Goal: Transaction & Acquisition: Purchase product/service

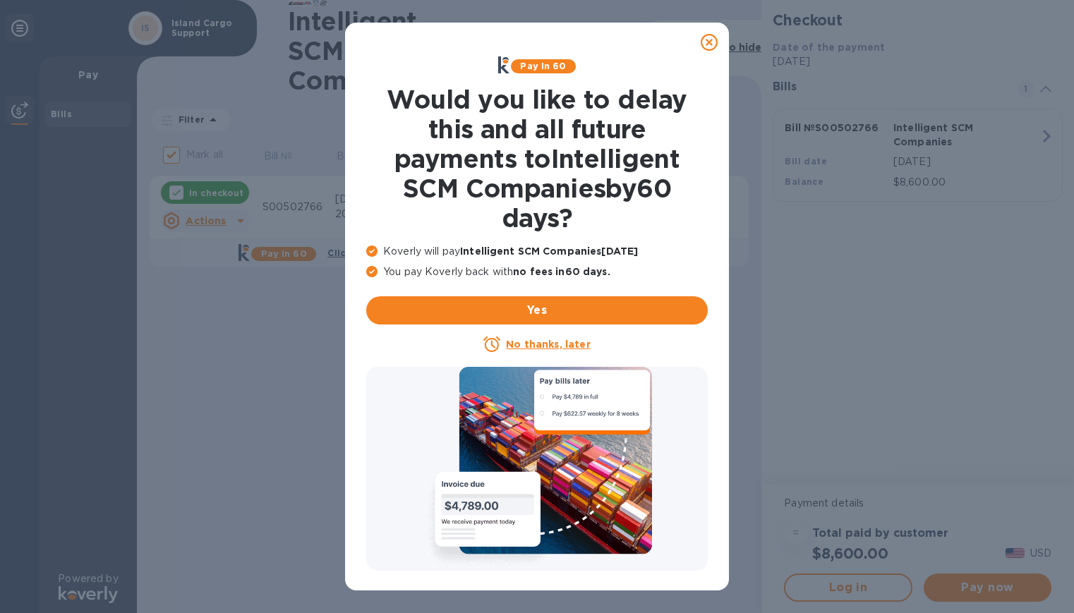
click at [708, 41] on icon at bounding box center [709, 42] width 17 height 17
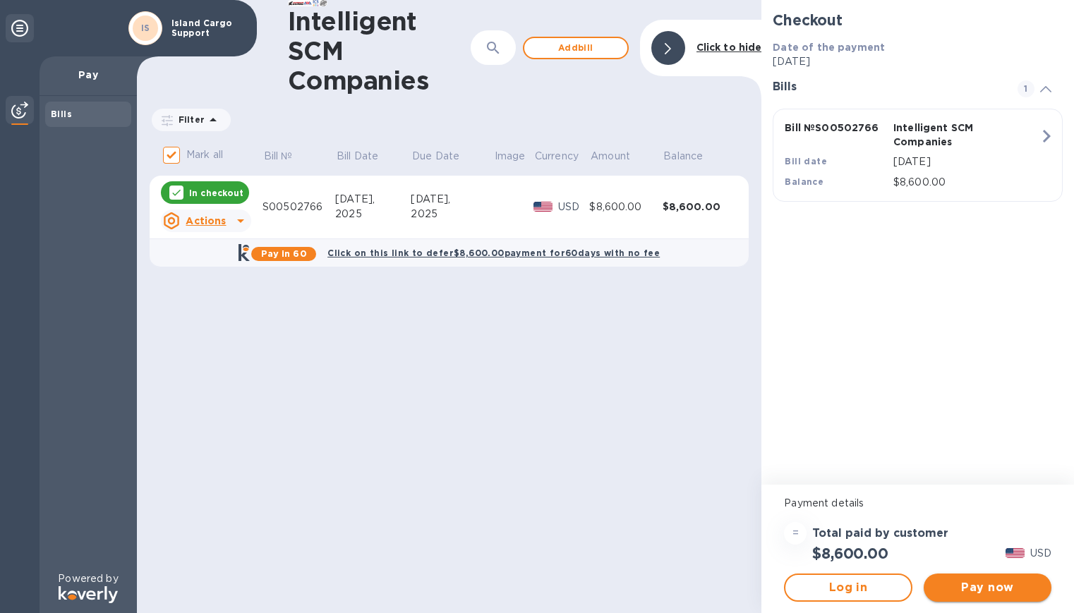
click at [960, 584] on span "Pay now" at bounding box center [987, 587] width 105 height 17
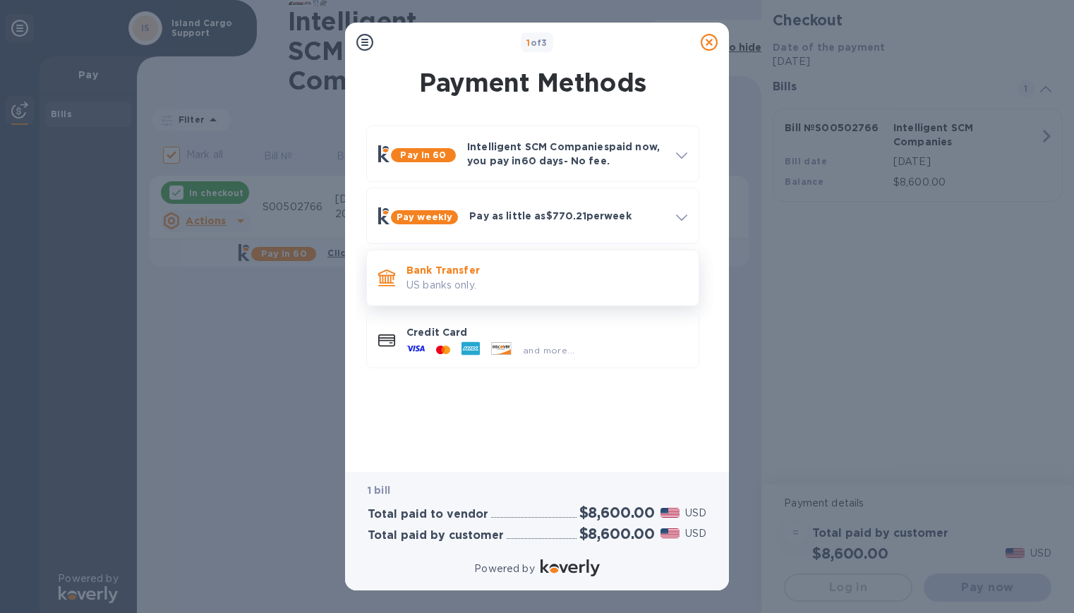
click at [533, 284] on p "US banks only." at bounding box center [546, 285] width 281 height 15
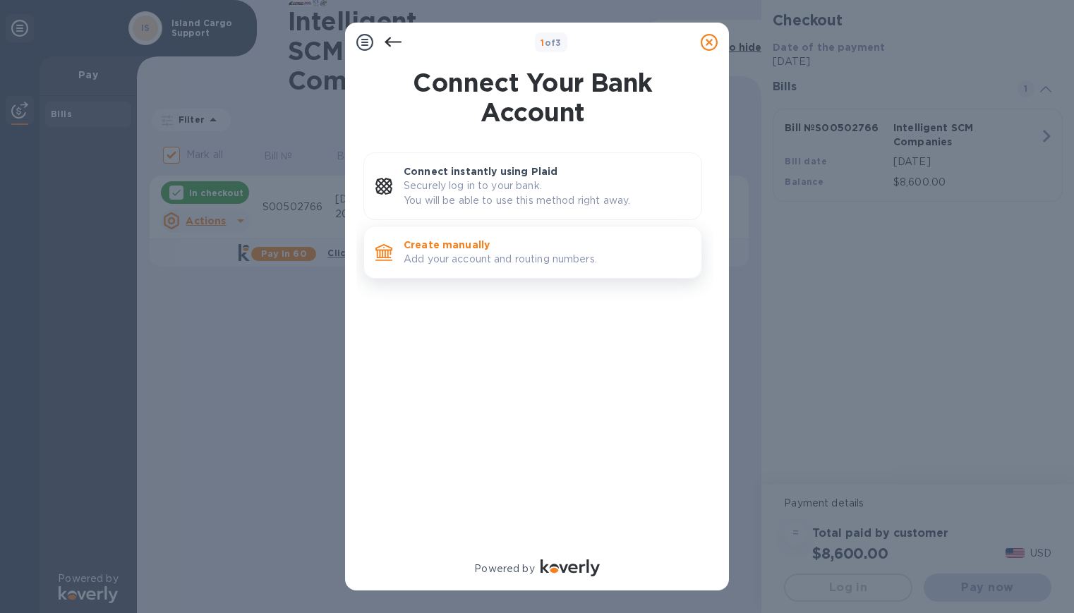
click at [456, 250] on p "Create manually" at bounding box center [547, 245] width 286 height 14
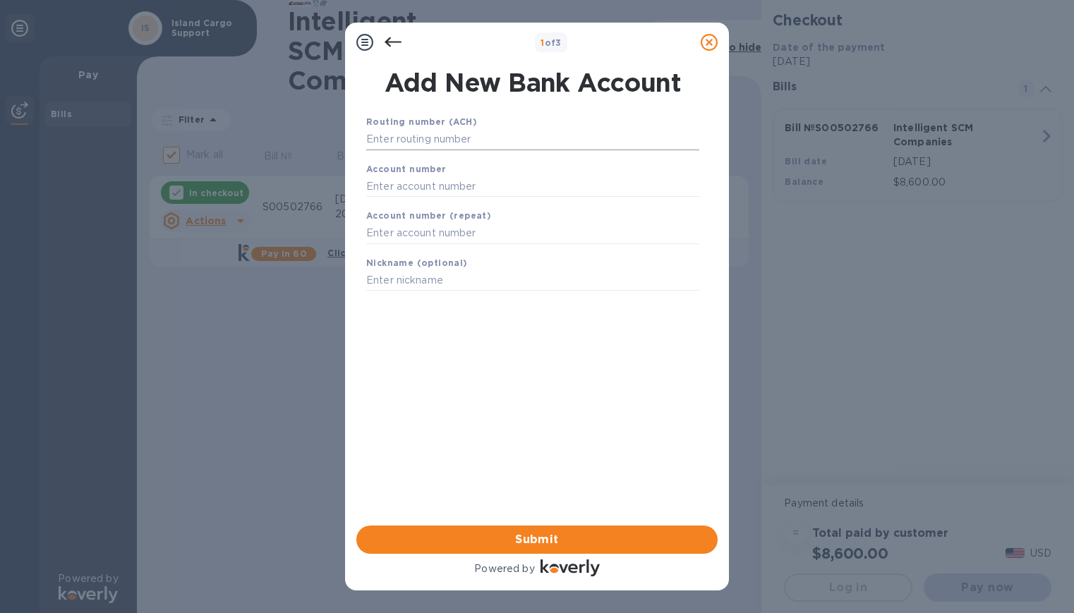
click at [459, 132] on input "text" at bounding box center [532, 139] width 333 height 21
click at [411, 130] on input "text" at bounding box center [532, 139] width 333 height 21
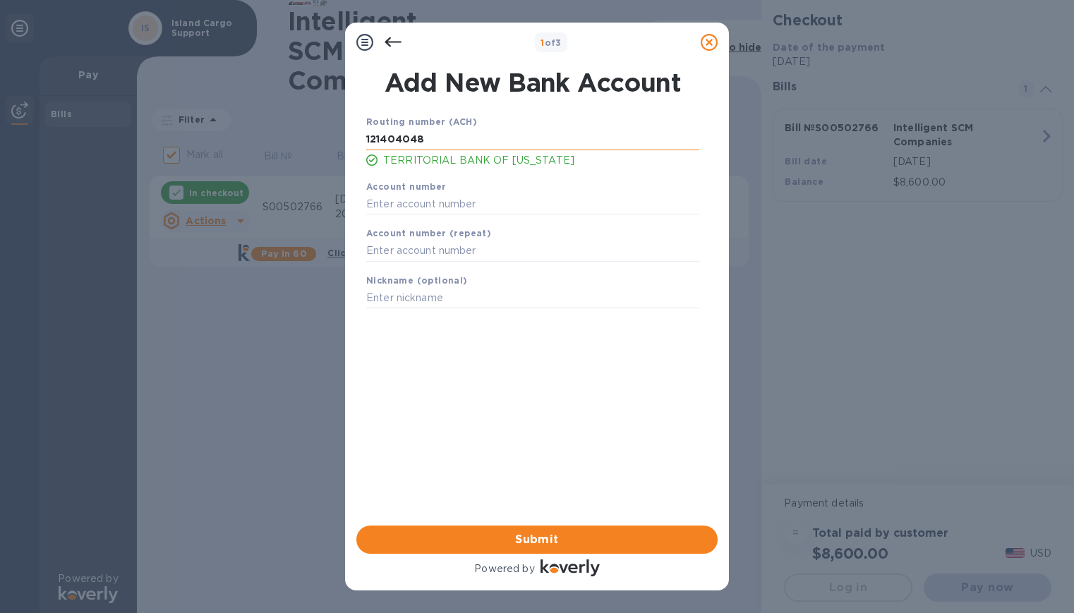
type input "121404048"
click at [422, 191] on b "Account number" at bounding box center [406, 186] width 80 height 11
click at [422, 203] on input "text" at bounding box center [532, 203] width 333 height 21
paste input "01100913800"
type input "01100913800"
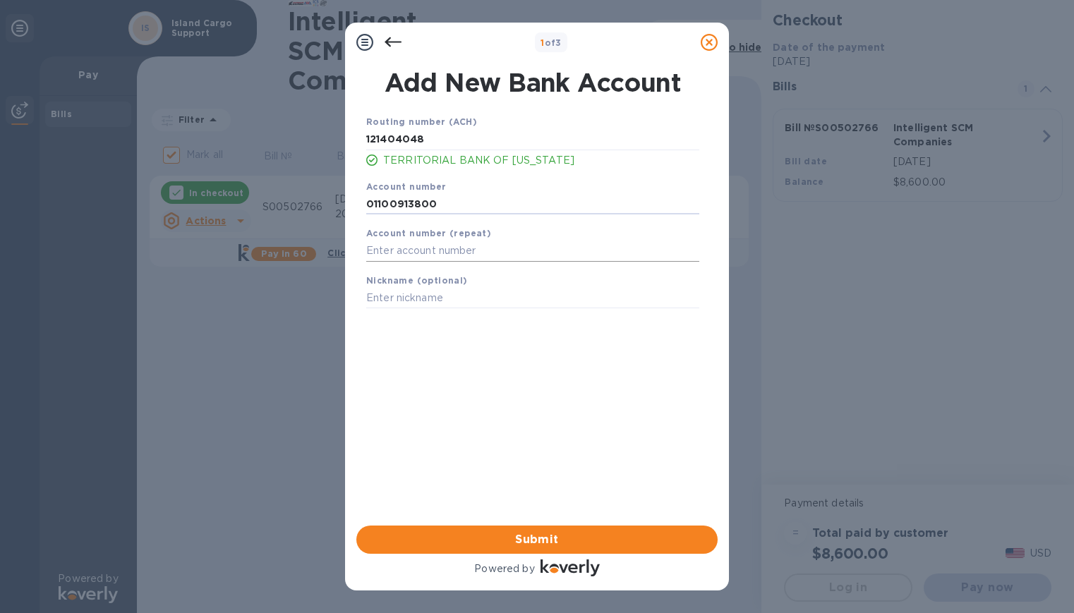
click at [415, 241] on input "text" at bounding box center [532, 251] width 333 height 21
paste input "01100913800"
type input "01100913800"
click at [466, 293] on input "text" at bounding box center [532, 298] width 333 height 21
type input "[PERSON_NAME]"
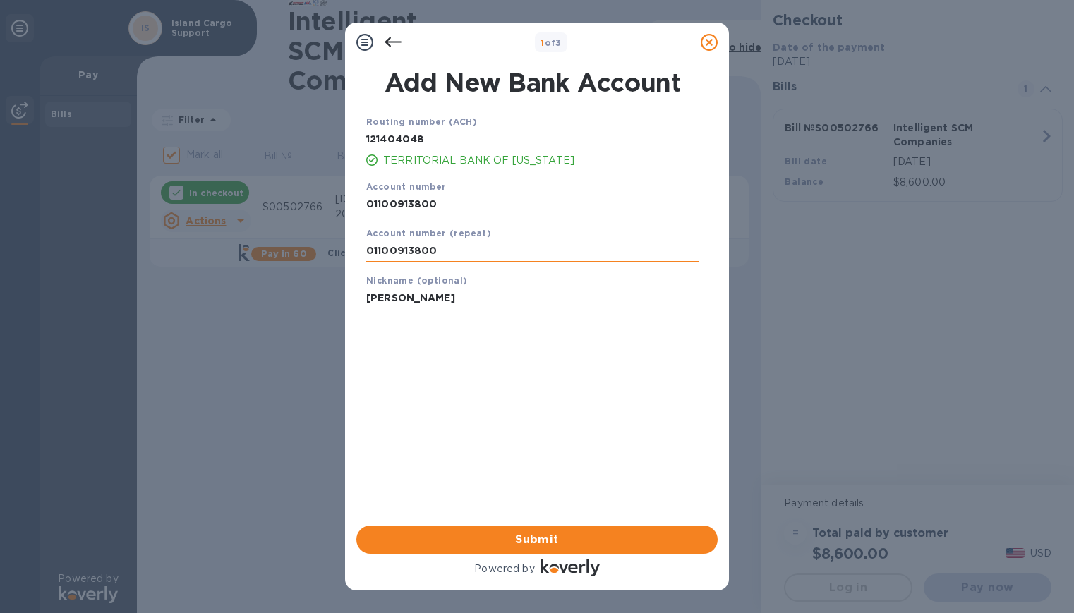
click at [442, 253] on input "01100913800" at bounding box center [532, 251] width 333 height 21
click at [554, 546] on span "Submit" at bounding box center [537, 539] width 339 height 17
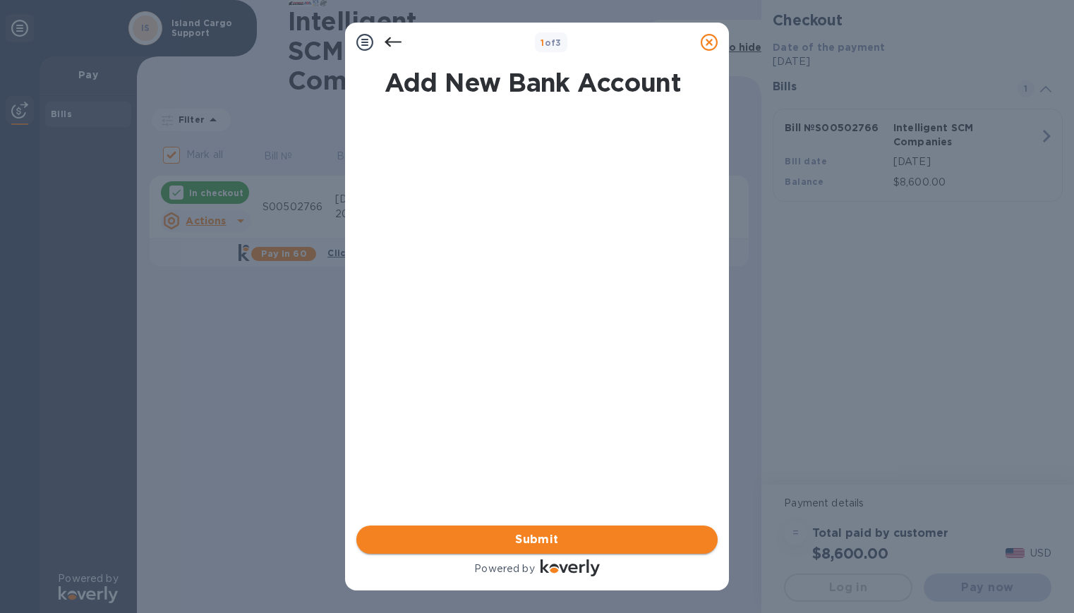
click at [538, 531] on span "Submit" at bounding box center [537, 539] width 339 height 17
